Goal: Transaction & Acquisition: Obtain resource

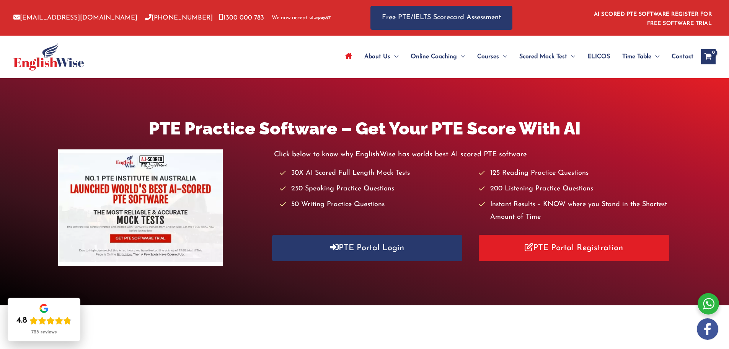
drag, startPoint x: 77, startPoint y: 59, endPoint x: 65, endPoint y: 67, distance: 14.5
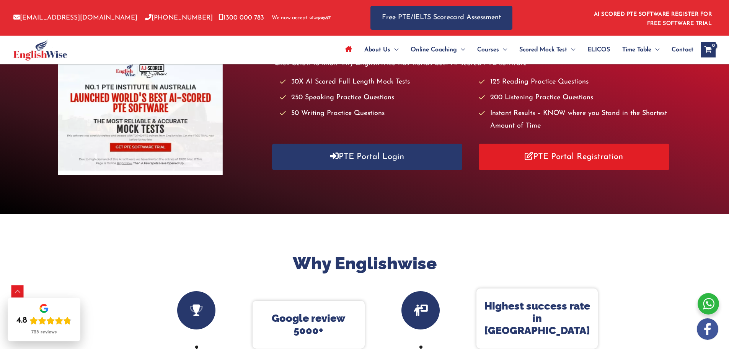
scroll to position [77, 0]
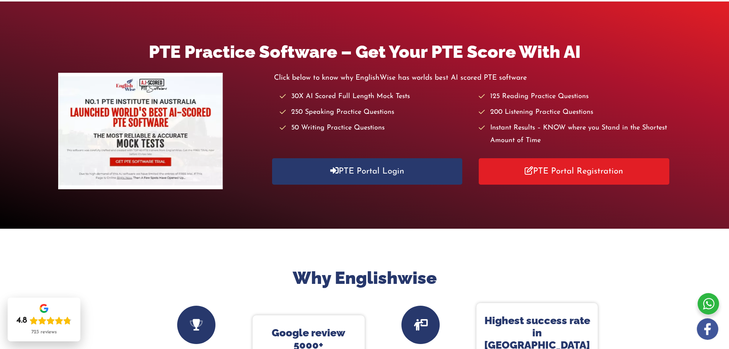
click at [163, 158] on img at bounding box center [140, 131] width 165 height 116
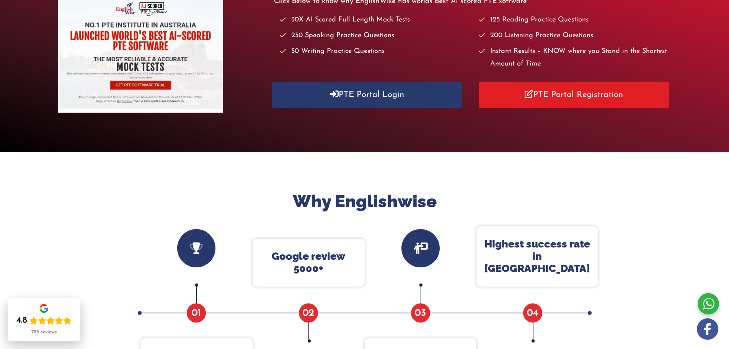
scroll to position [0, 0]
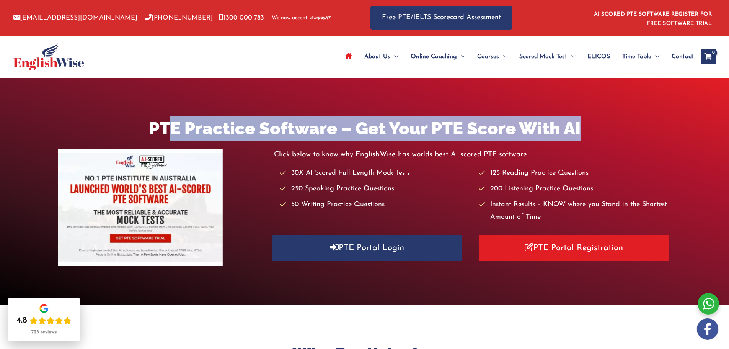
drag, startPoint x: 175, startPoint y: 131, endPoint x: 578, endPoint y: 126, distance: 403.0
click at [578, 126] on h1 "PTE Practice Software – Get Your PTE Score With AI" at bounding box center [364, 128] width 612 height 24
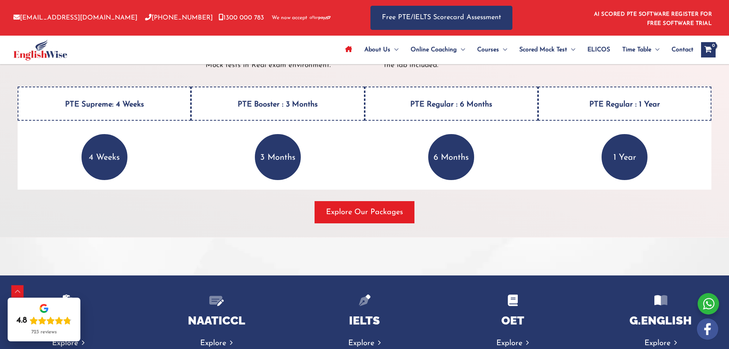
scroll to position [1186, 0]
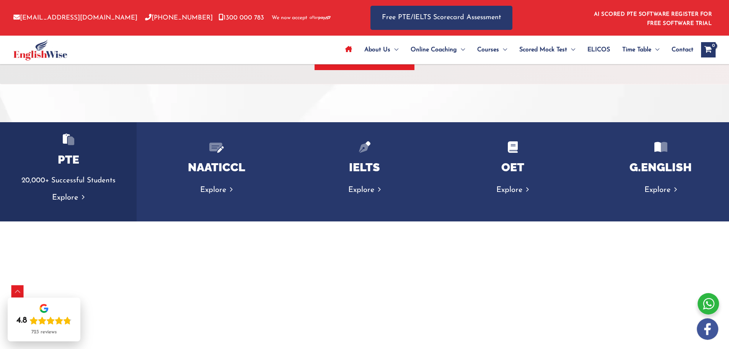
click at [65, 194] on link "Explore" at bounding box center [68, 198] width 33 height 8
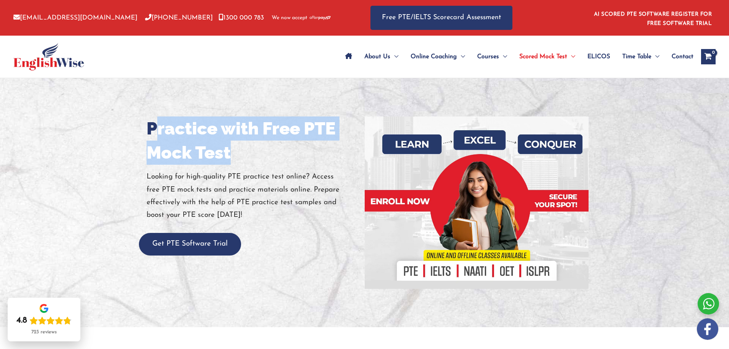
drag, startPoint x: 152, startPoint y: 131, endPoint x: 231, endPoint y: 152, distance: 81.7
click at [231, 152] on h1 "Practice with Free PTE Mock Test" at bounding box center [253, 140] width 212 height 48
drag, startPoint x: 239, startPoint y: 157, endPoint x: 148, endPoint y: 136, distance: 93.5
click at [148, 136] on h1 "Practice with Free PTE Mock Test" at bounding box center [253, 140] width 212 height 48
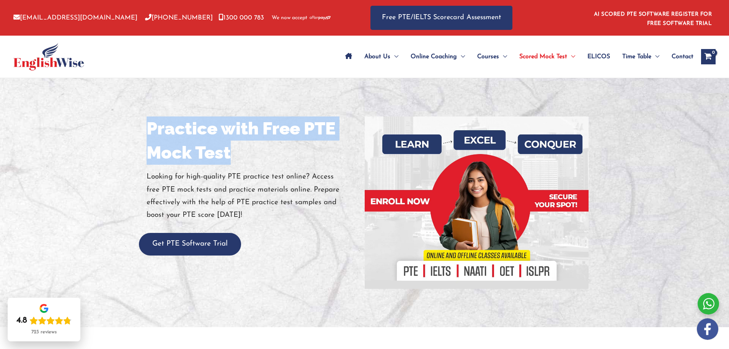
copy h1 "Practice with Free PTE Mock Test"
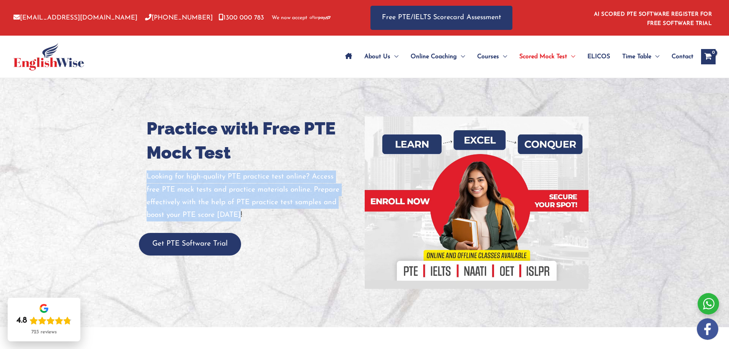
drag, startPoint x: 147, startPoint y: 175, endPoint x: 246, endPoint y: 215, distance: 107.0
click at [246, 215] on p "Looking for high-quality PTE practice test online? Access free PTE mock tests a…" at bounding box center [253, 195] width 212 height 51
copy p "Looking for high-quality PTE practice test online? Access free PTE mock tests a…"
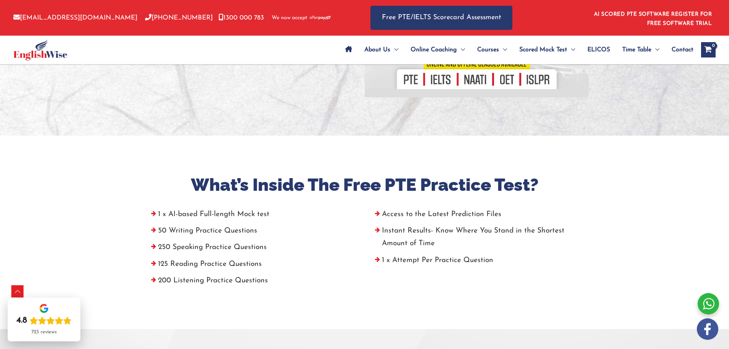
scroll to position [230, 0]
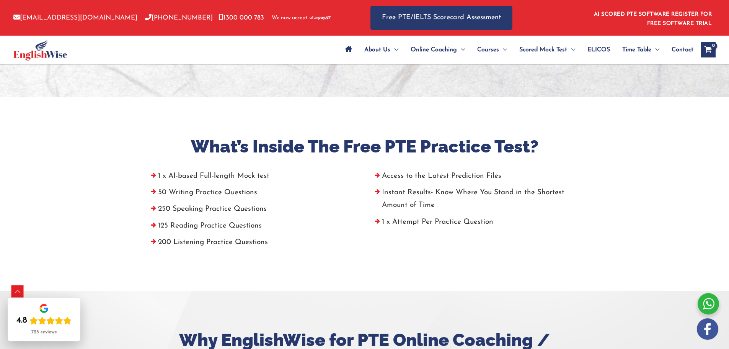
drag, startPoint x: 186, startPoint y: 145, endPoint x: 263, endPoint y: 158, distance: 78.0
click at [232, 150] on h2 "What’s Inside The Free PTE Practice Test?" at bounding box center [365, 146] width 436 height 23
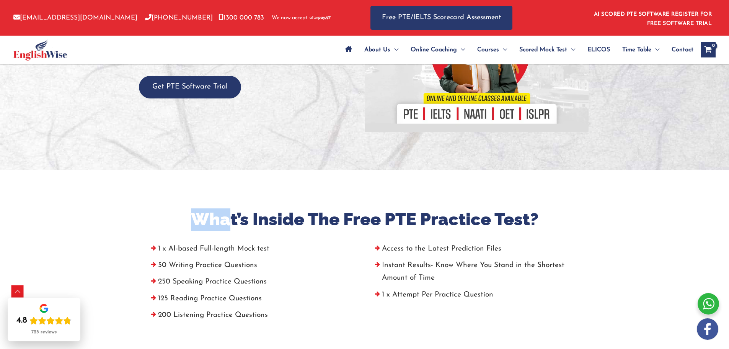
scroll to position [0, 0]
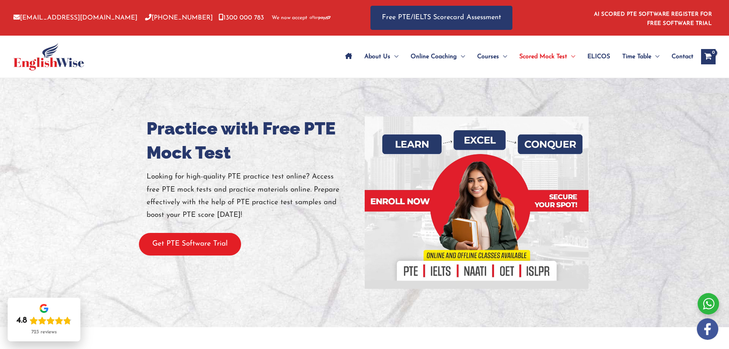
click at [186, 250] on button "Get PTE Software Trial" at bounding box center [190, 244] width 102 height 23
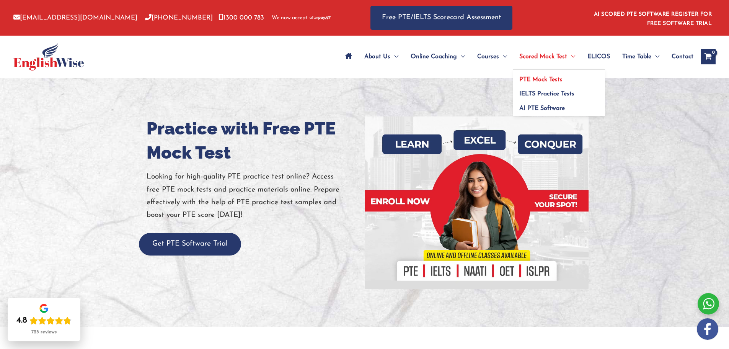
click at [544, 79] on span "PTE Mock Tests" at bounding box center [540, 80] width 43 height 6
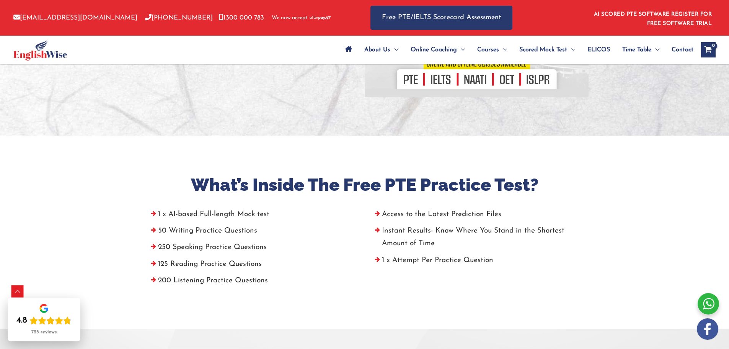
scroll to position [268, 0]
